Goal: Transaction & Acquisition: Obtain resource

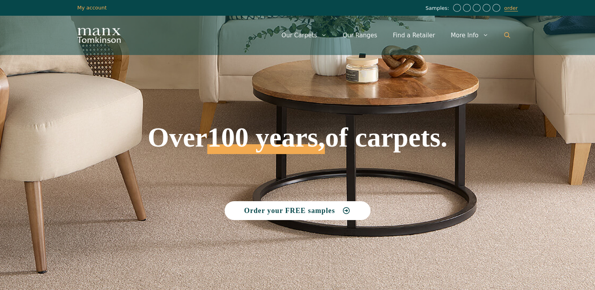
click at [505, 35] on icon "Open Search Bar" at bounding box center [507, 35] width 6 height 6
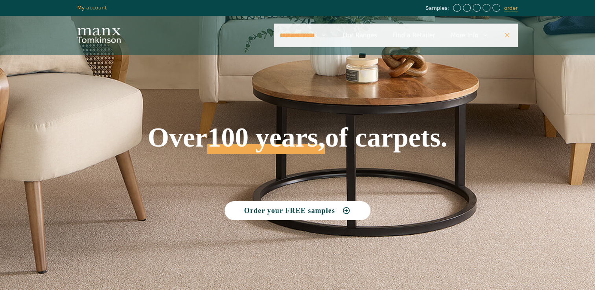
type input "**********"
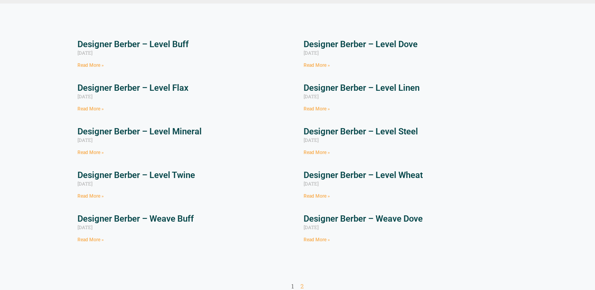
scroll to position [85, 0]
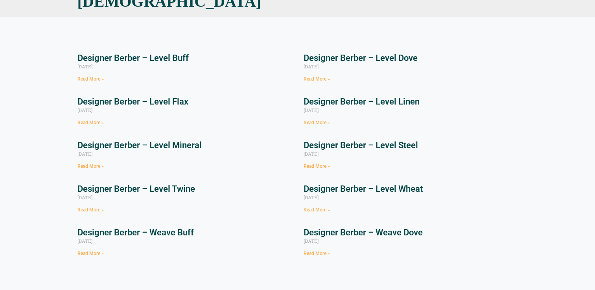
click at [90, 78] on link "Read More »" at bounding box center [90, 79] width 26 height 6
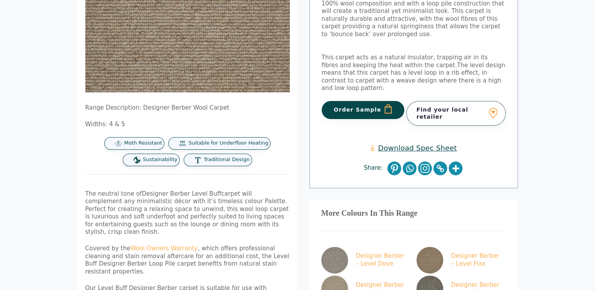
scroll to position [149, 0]
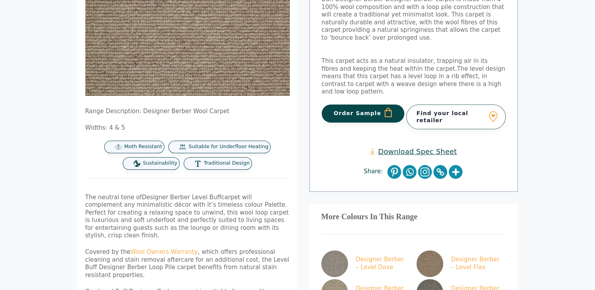
click at [414, 147] on link "Download Spec Sheet" at bounding box center [413, 151] width 87 height 9
